Goal: Task Accomplishment & Management: Complete application form

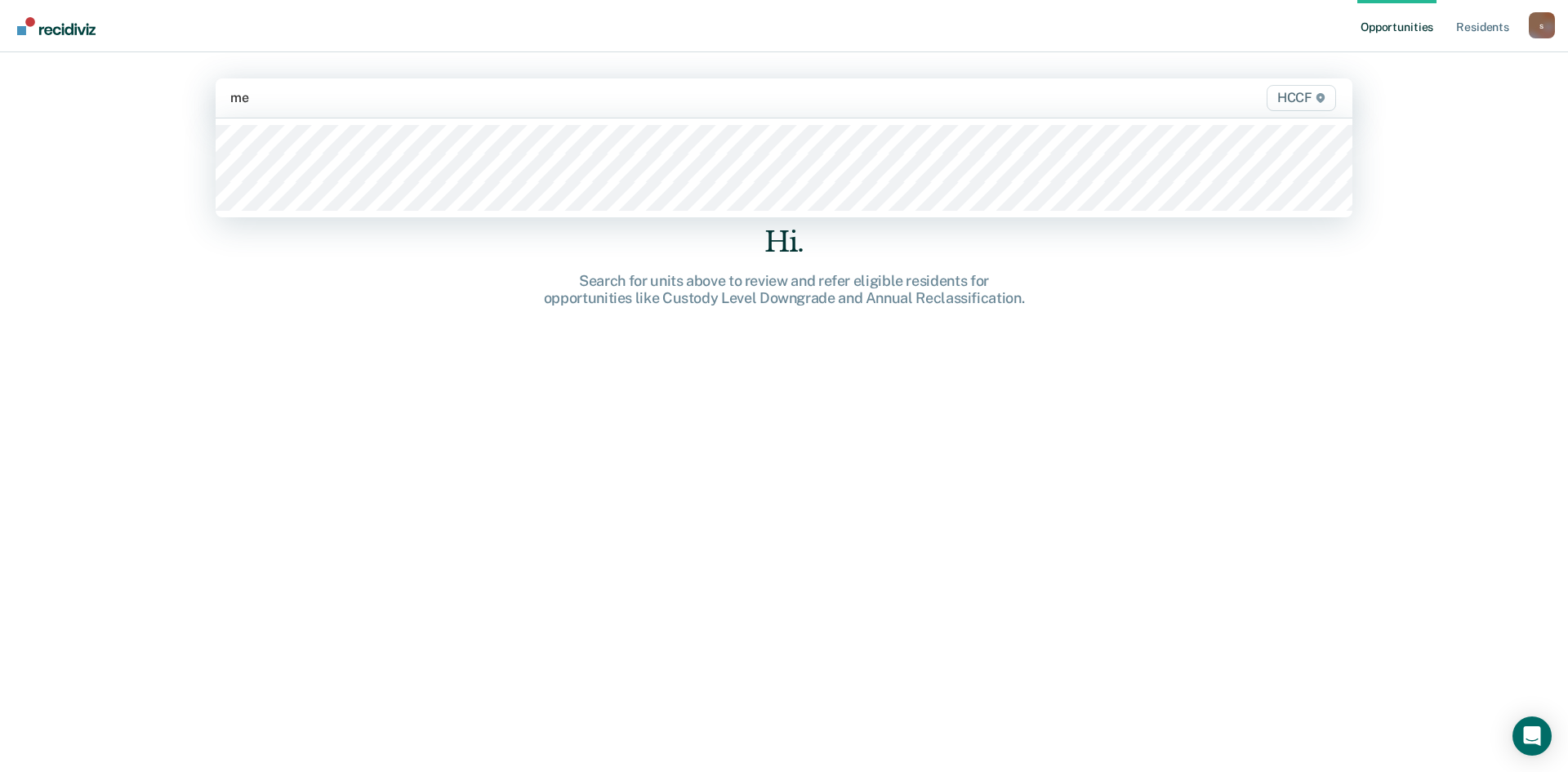
type input "med"
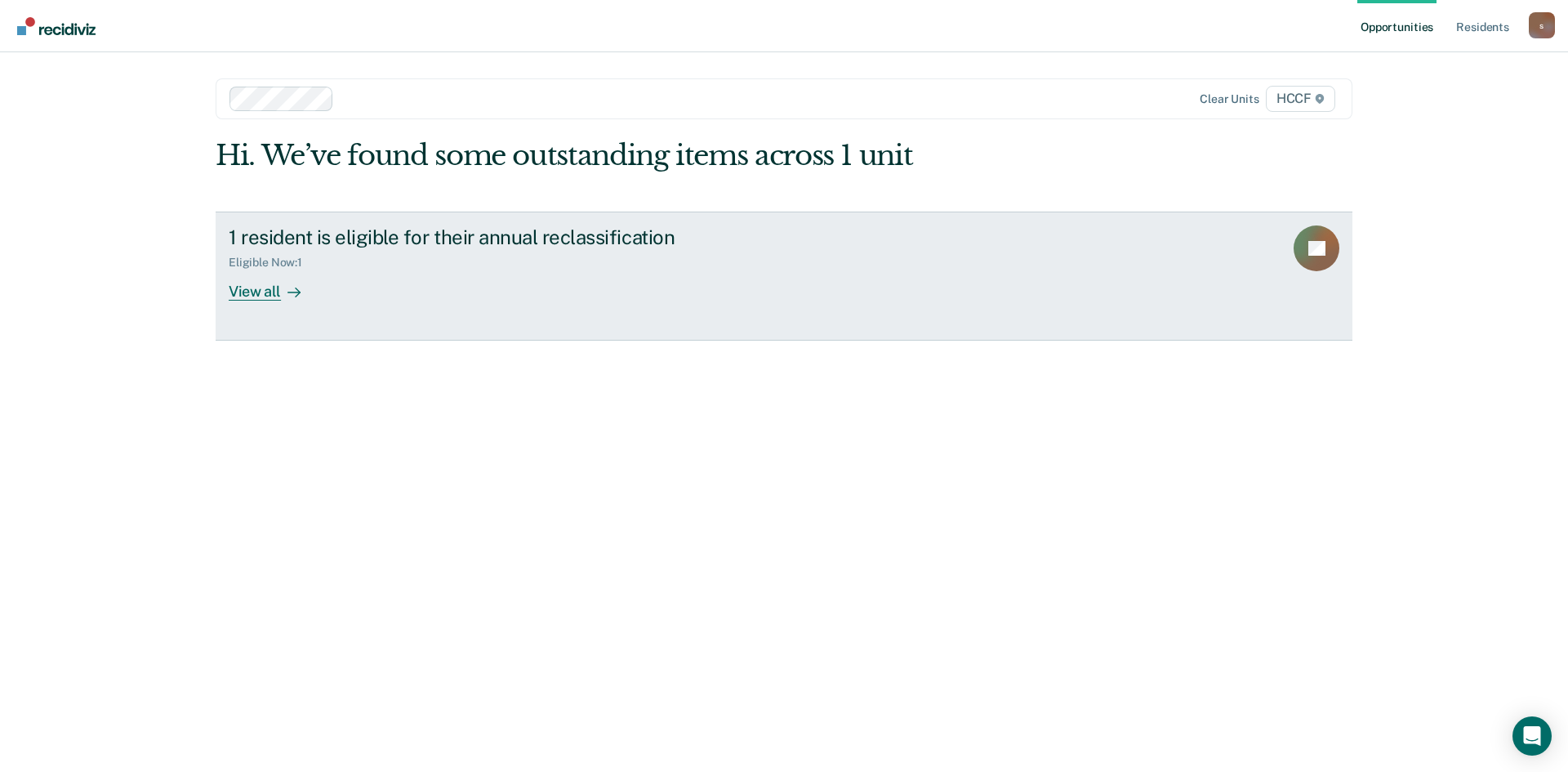
click at [258, 288] on div "View all" at bounding box center [274, 284] width 92 height 32
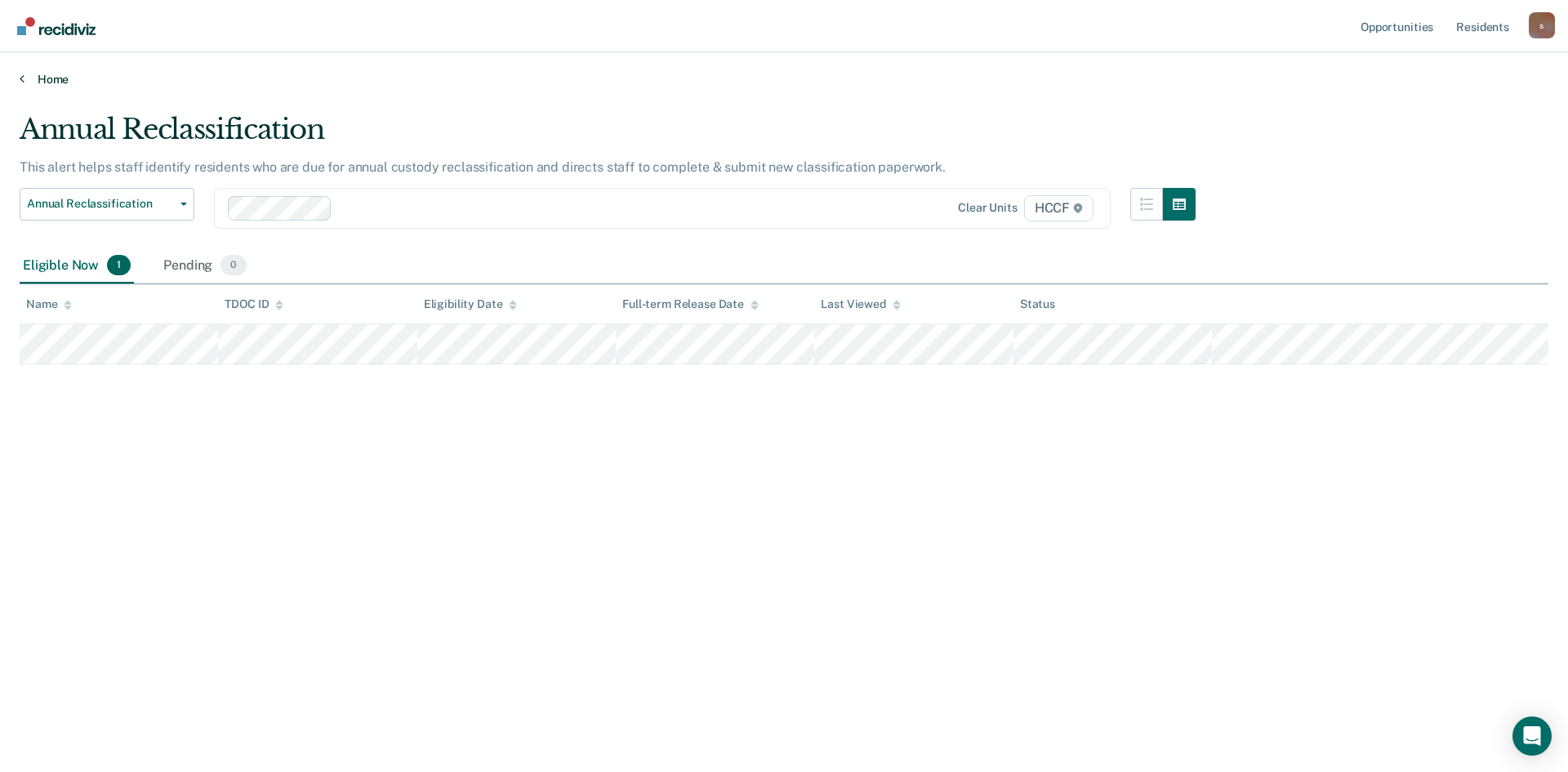
click at [51, 82] on link "Home" at bounding box center [784, 79] width 1529 height 15
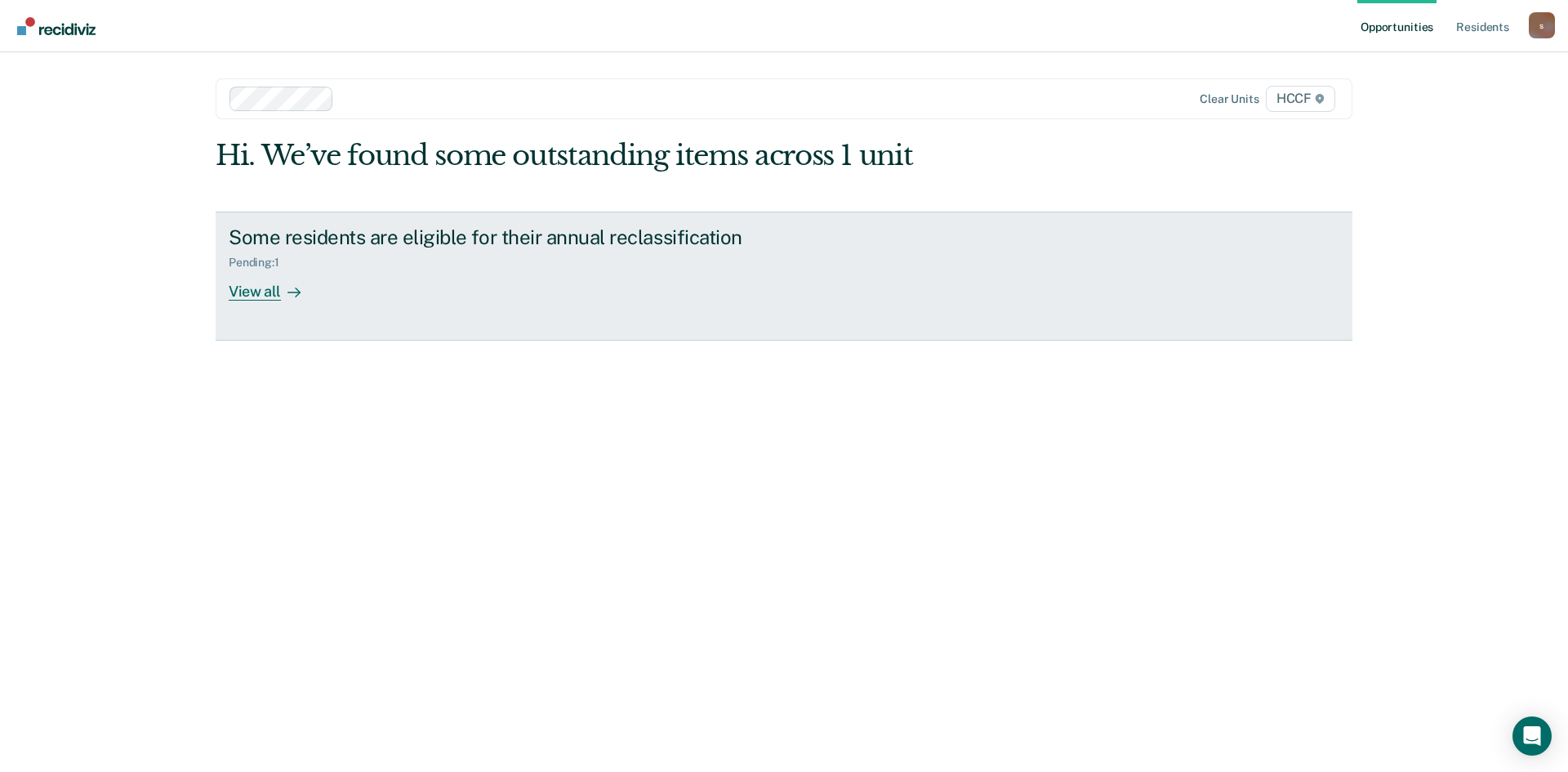
click at [263, 288] on div "View all" at bounding box center [274, 284] width 92 height 32
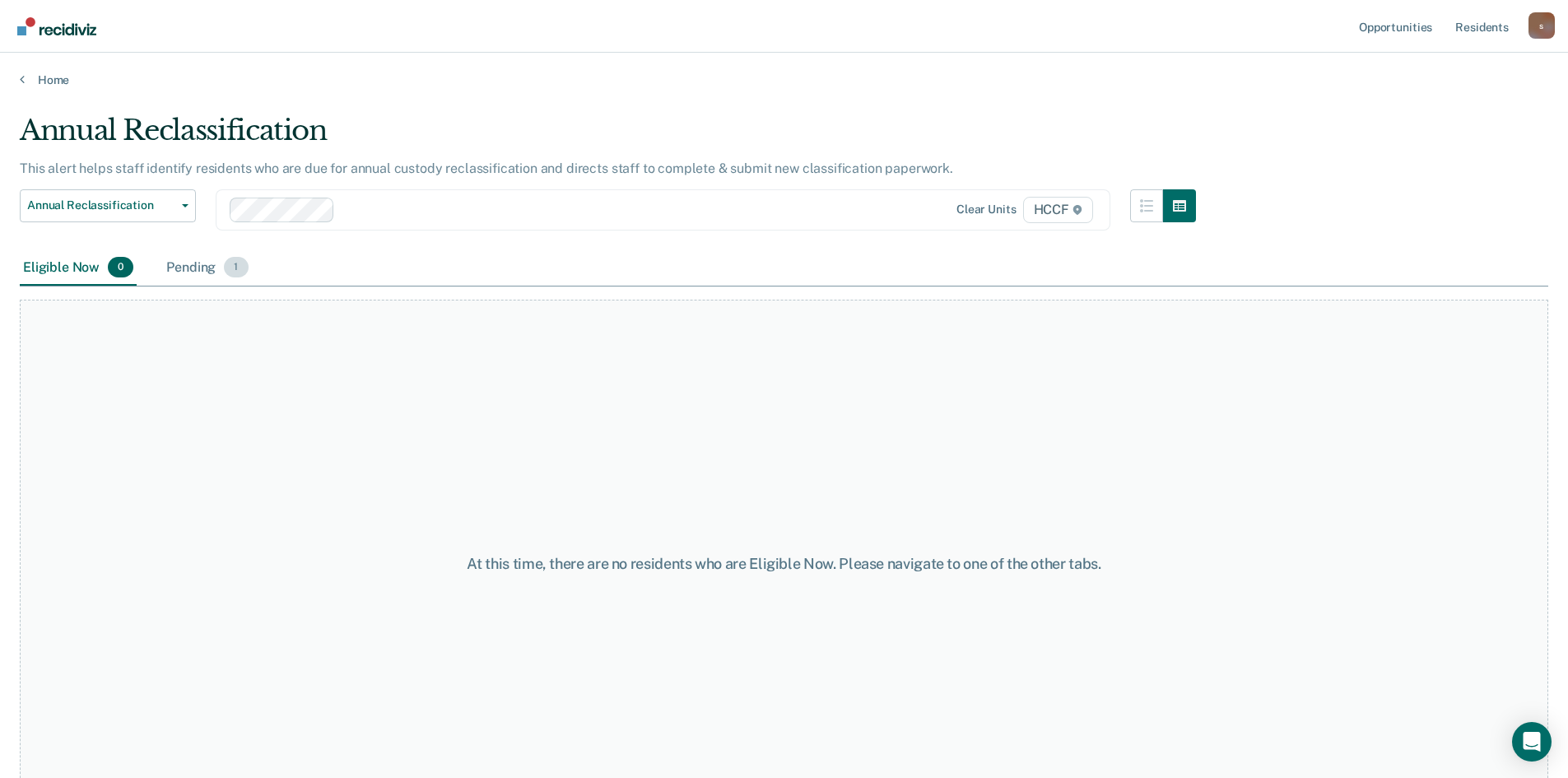
click at [211, 269] on div "Pending 1" at bounding box center [207, 268] width 88 height 36
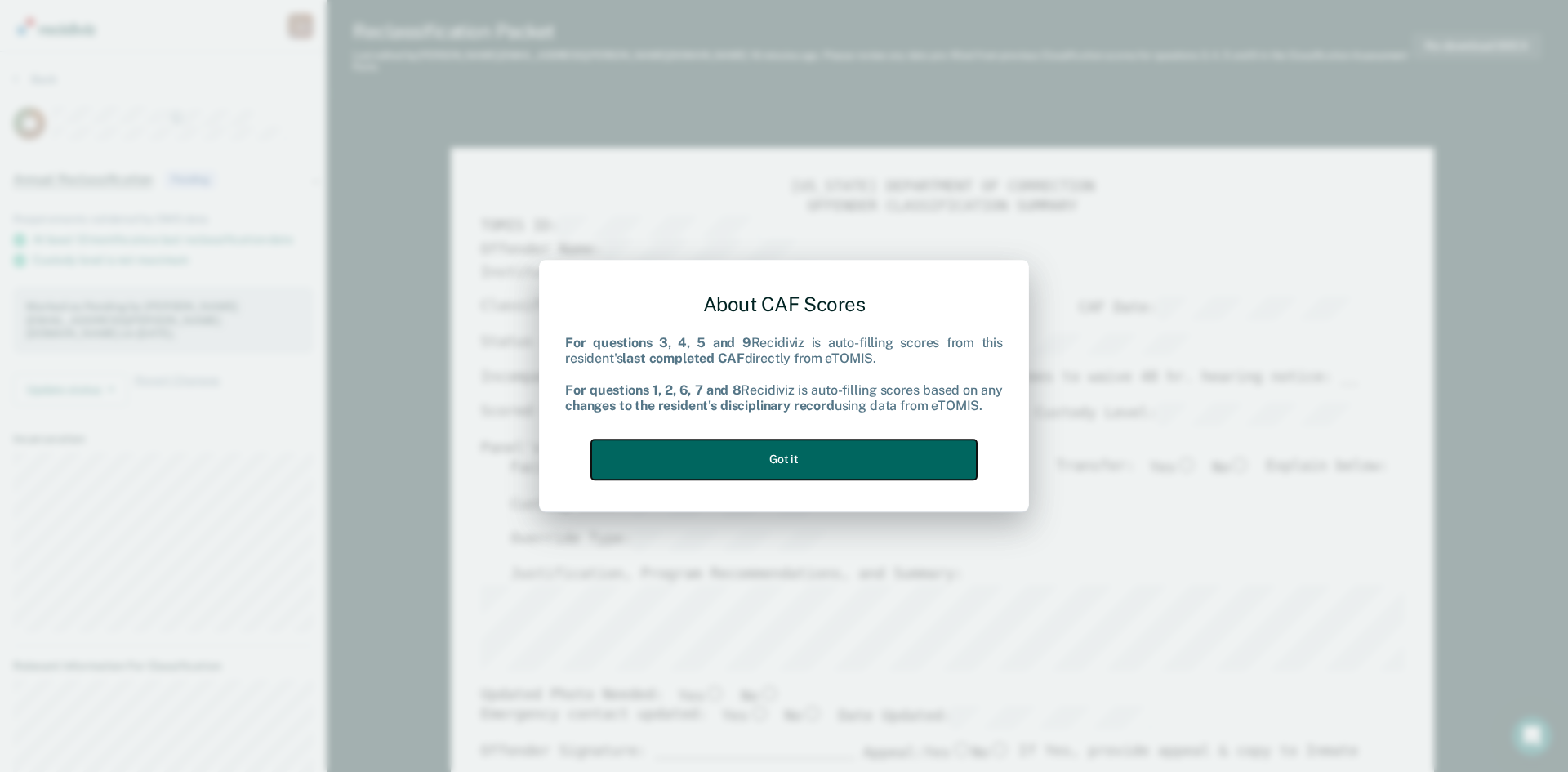
click at [849, 457] on button "Got it" at bounding box center [784, 460] width 385 height 40
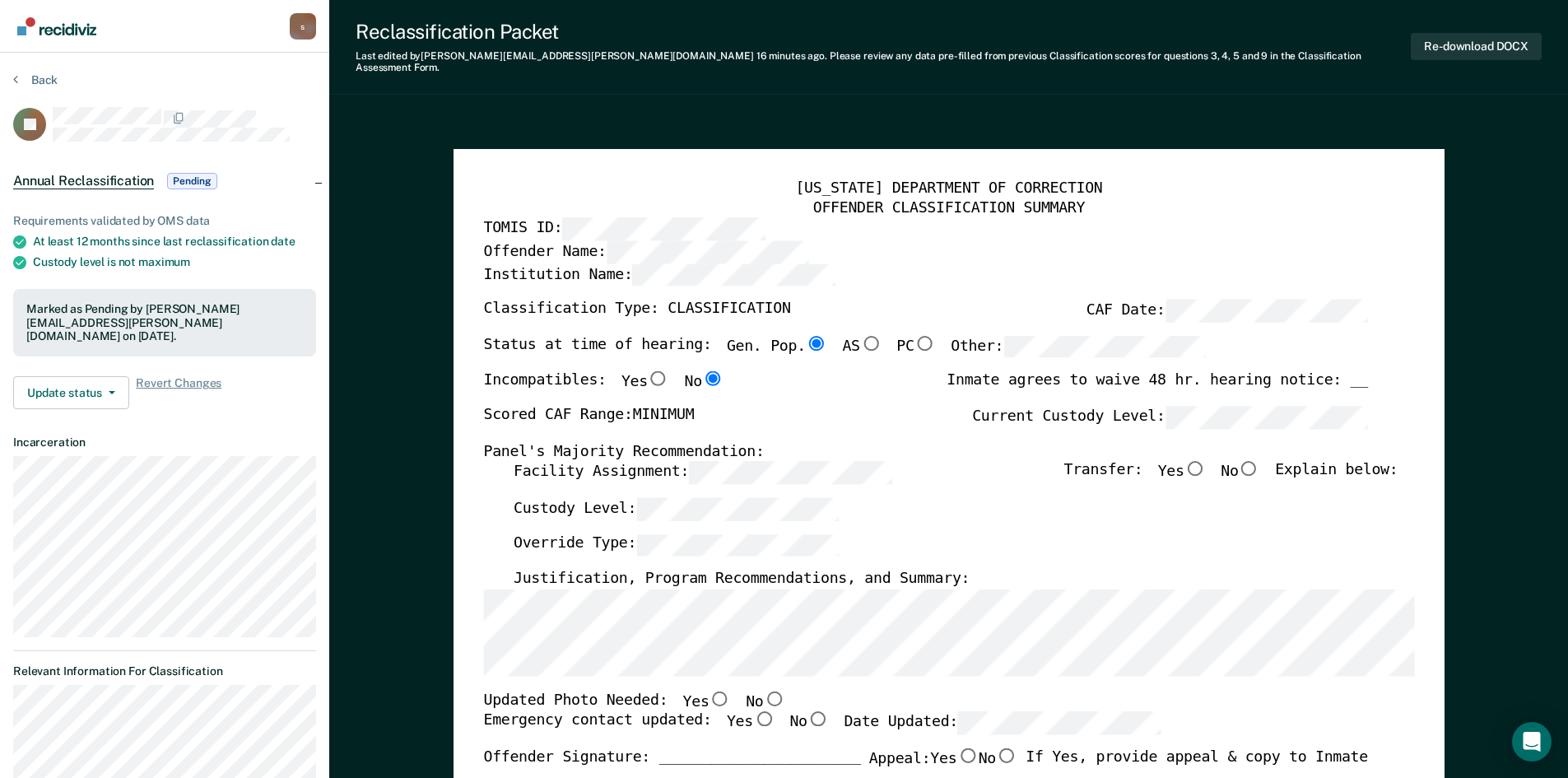
click at [1259, 461] on input "No" at bounding box center [1248, 468] width 21 height 15
type textarea "x"
radio input "true"
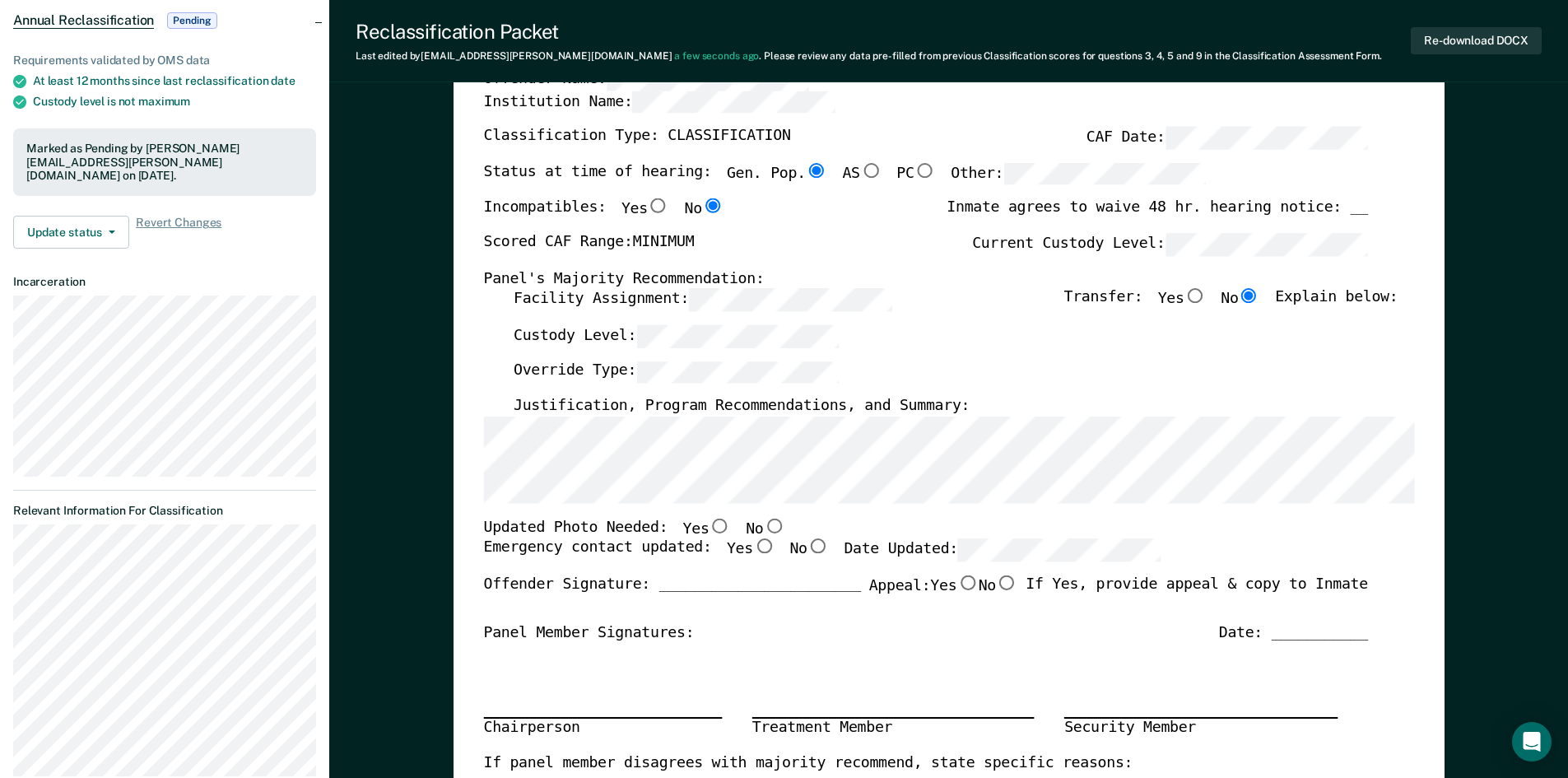
scroll to position [165, 0]
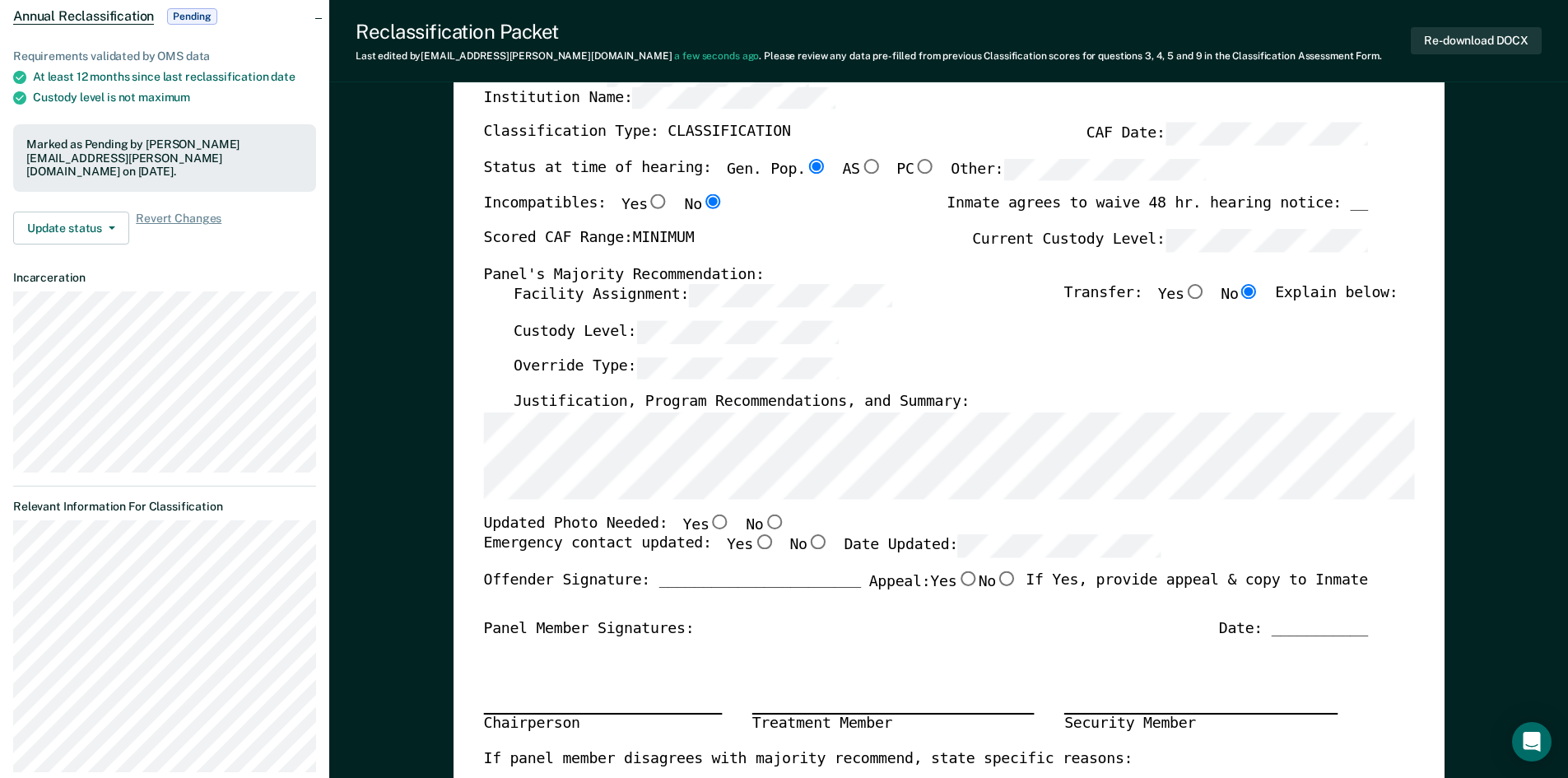
click at [763, 521] on input "No" at bounding box center [773, 520] width 21 height 15
type textarea "x"
radio input "true"
click at [752, 543] on input "Yes" at bounding box center [763, 542] width 21 height 15
type textarea "x"
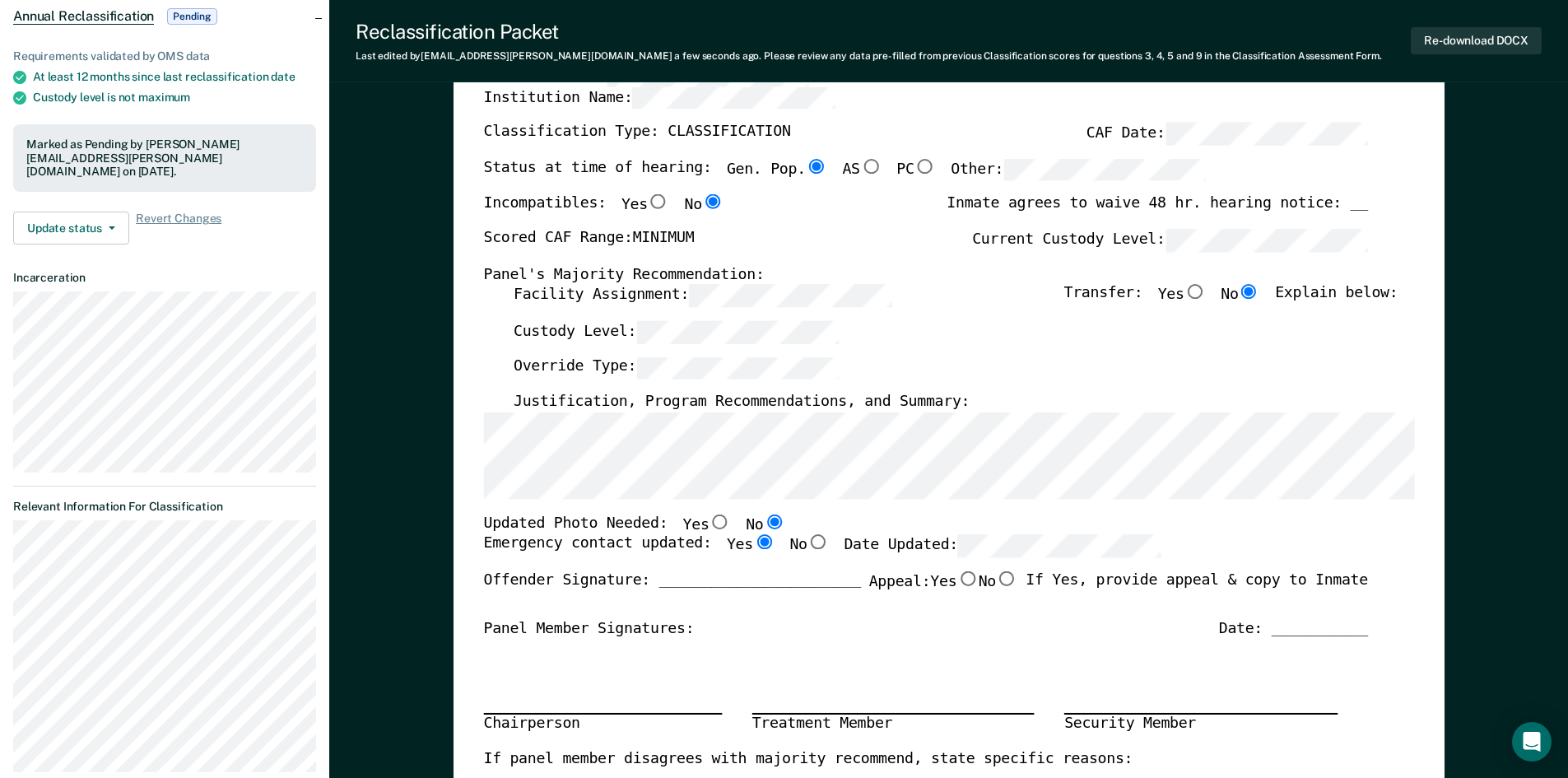
radio input "true"
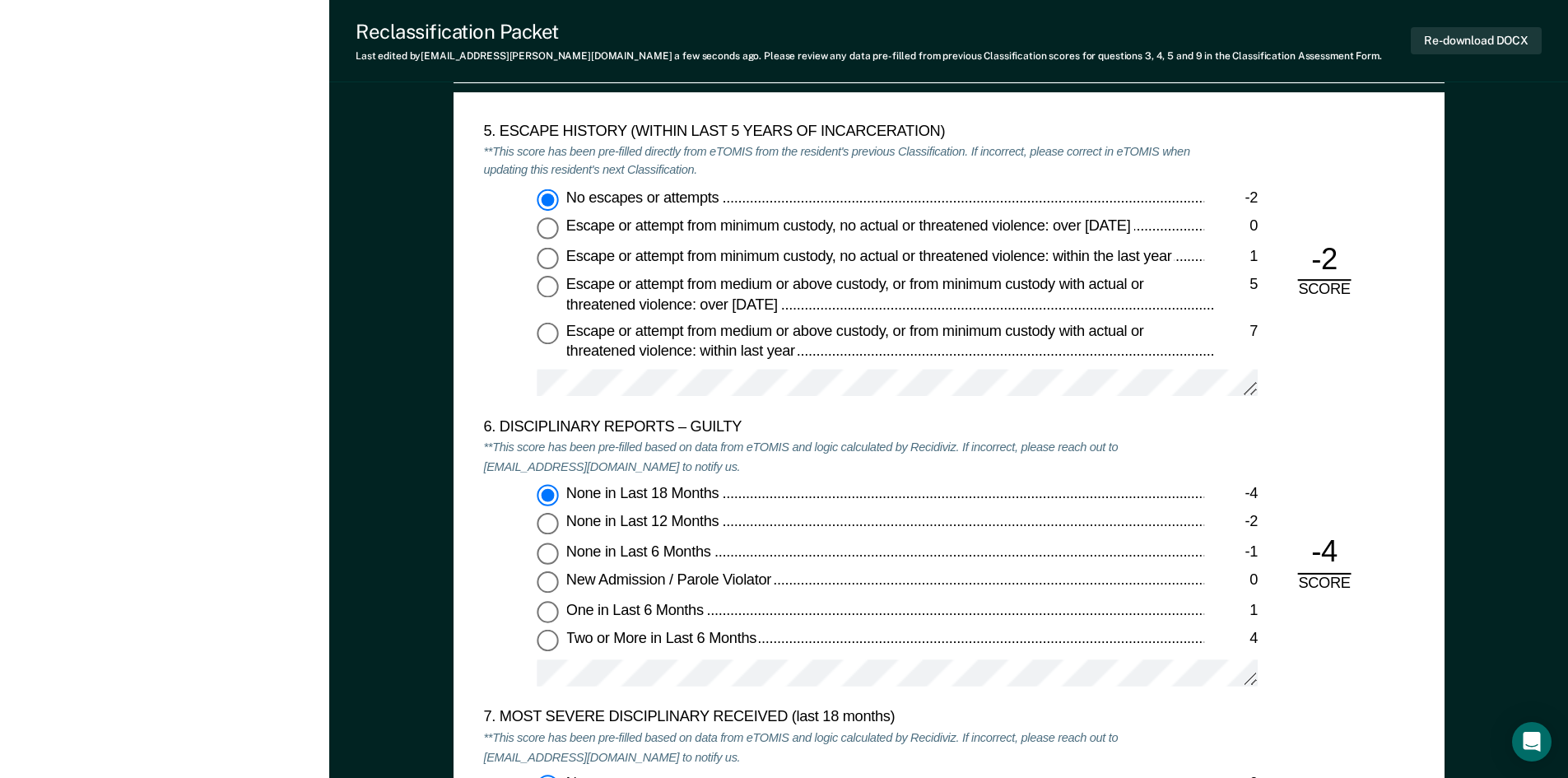
scroll to position [2716, 0]
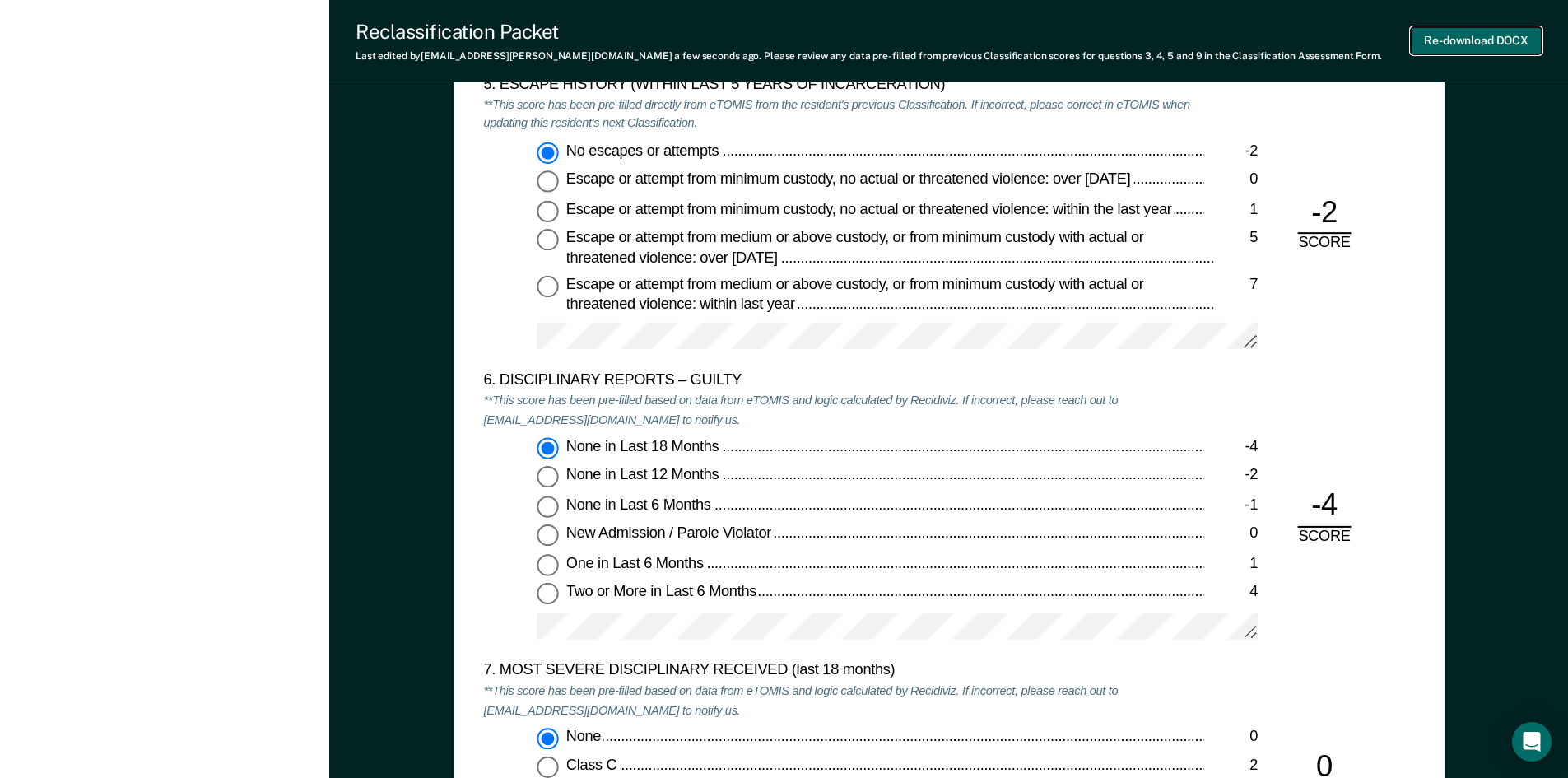
click at [1482, 35] on button "Re-download DOCX" at bounding box center [1475, 41] width 131 height 27
type textarea "x"
click at [1448, 37] on button "Re-download DOCX" at bounding box center [1475, 41] width 131 height 27
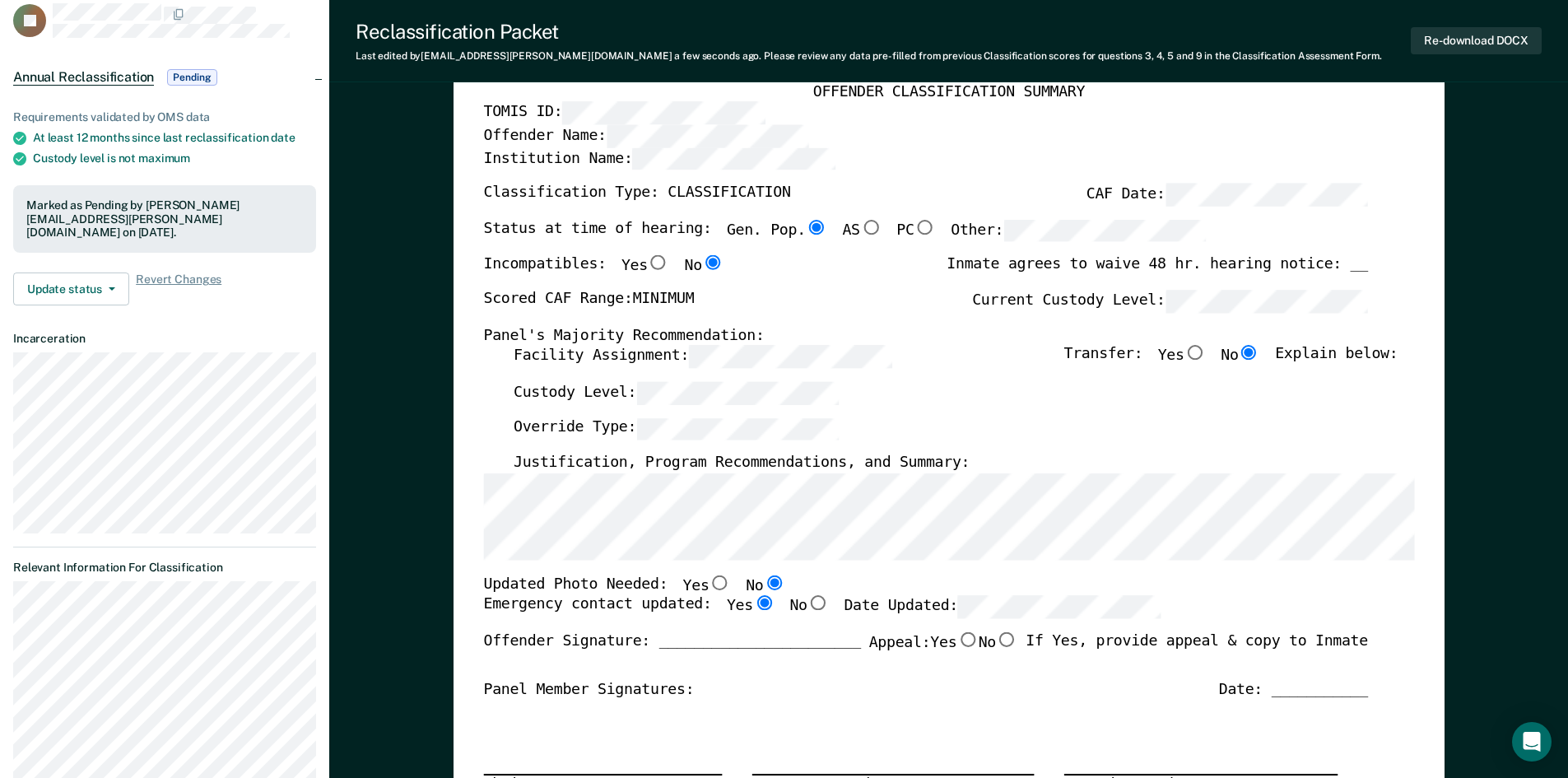
scroll to position [0, 0]
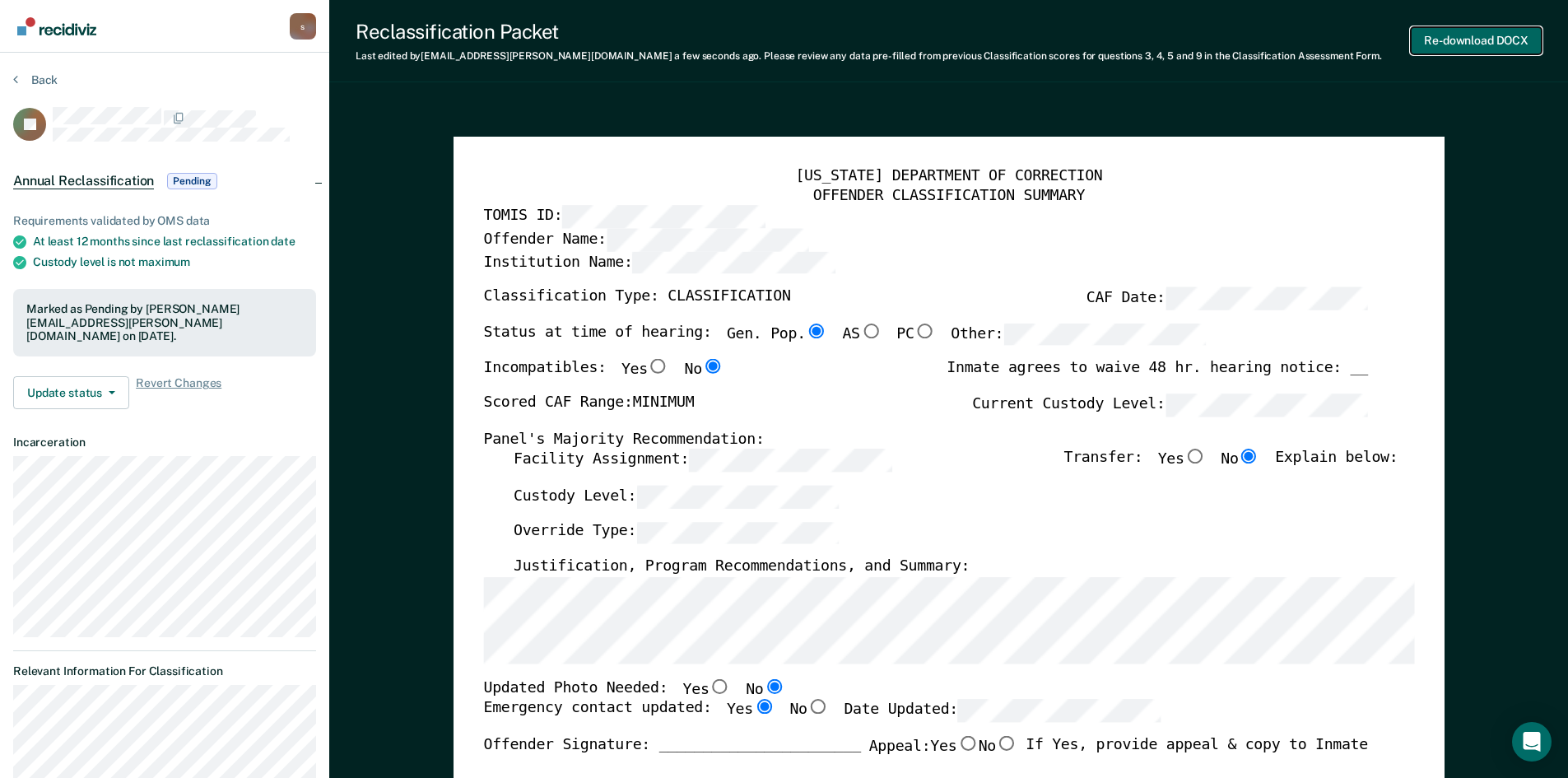
click at [1479, 41] on button "Re-download DOCX" at bounding box center [1475, 41] width 131 height 27
